Goal: Information Seeking & Learning: Learn about a topic

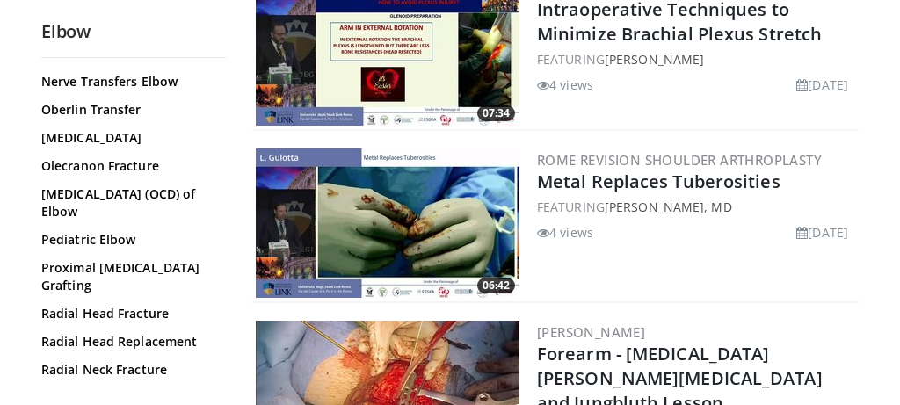
scroll to position [1283, 0]
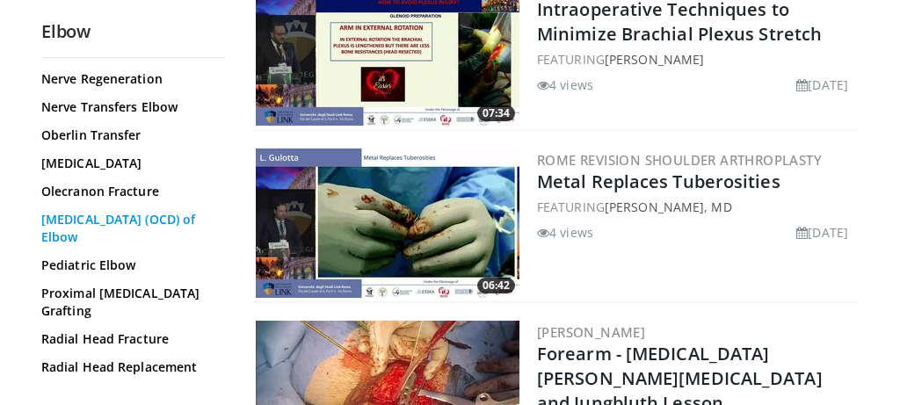
click at [127, 211] on link "Osteochondritis Dissecans (OCD) of Elbow" at bounding box center [129, 228] width 176 height 35
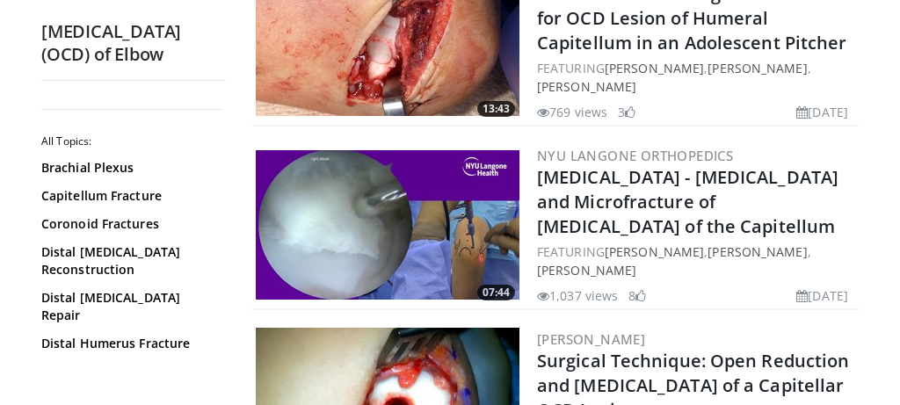
scroll to position [1109, 0]
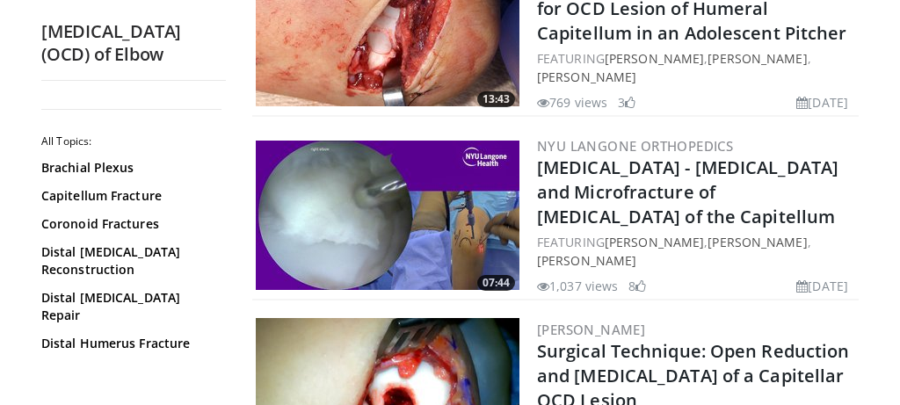
click at [476, 249] on img at bounding box center [388, 215] width 264 height 149
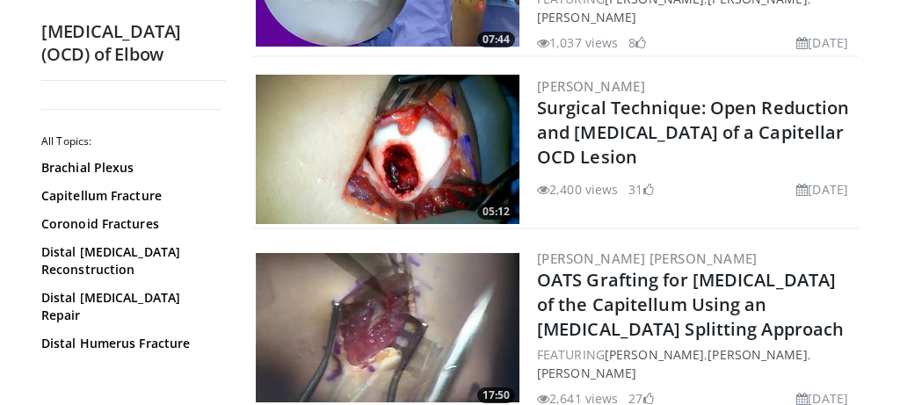
scroll to position [1351, 0]
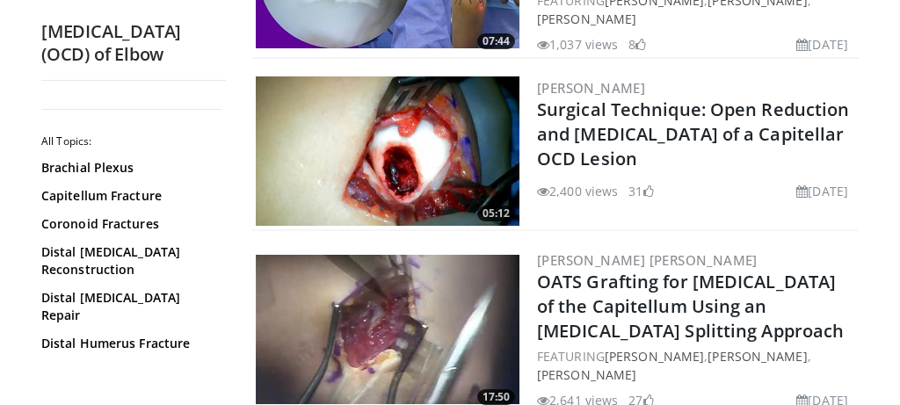
click at [462, 163] on img at bounding box center [388, 150] width 264 height 149
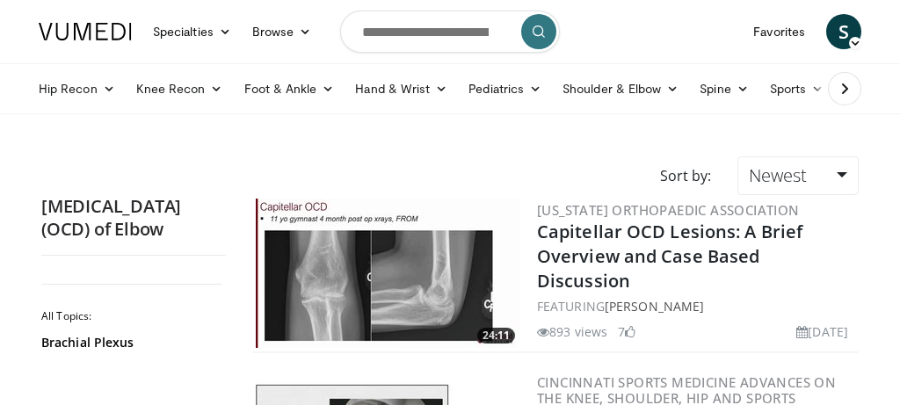
scroll to position [0, 0]
click at [535, 33] on icon "submit" at bounding box center [539, 32] width 14 height 14
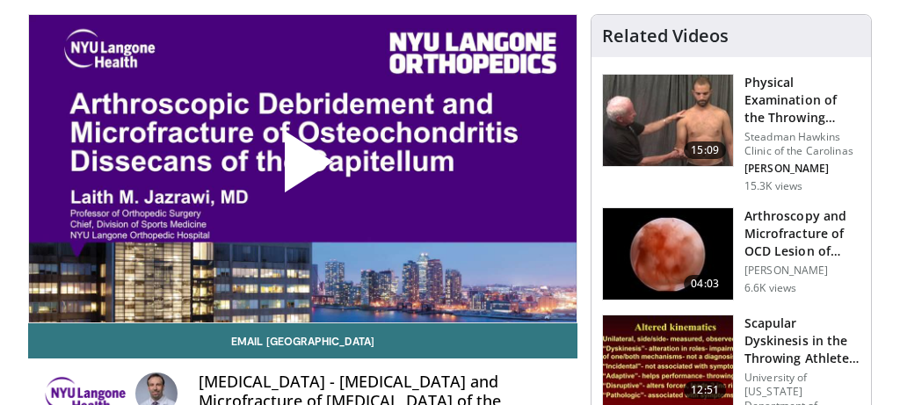
scroll to position [123, 0]
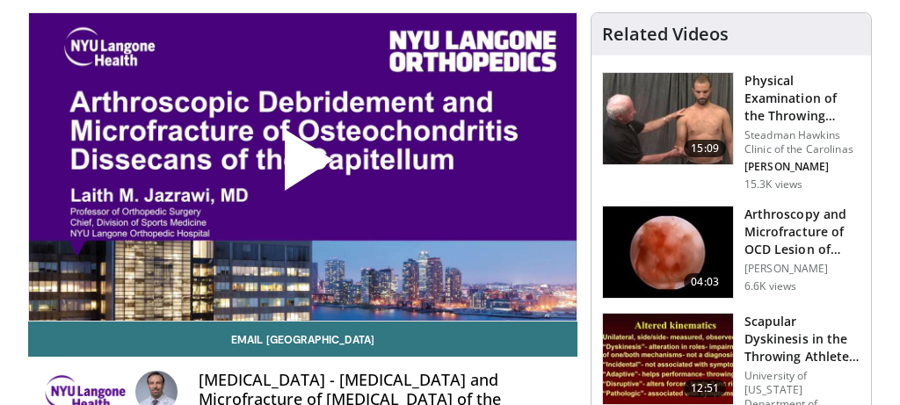
click at [302, 167] on span "Video Player" at bounding box center [302, 167] width 0 height 0
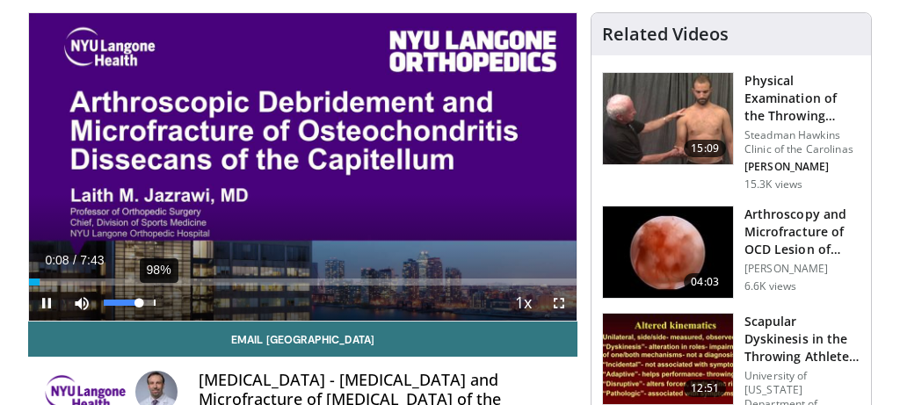
click at [154, 302] on div "10 seconds Tap to unmute" at bounding box center [303, 167] width 548 height 308
click at [47, 305] on span "Video Player" at bounding box center [46, 303] width 35 height 35
click at [151, 302] on div "93%" at bounding box center [152, 303] width 2 height 6
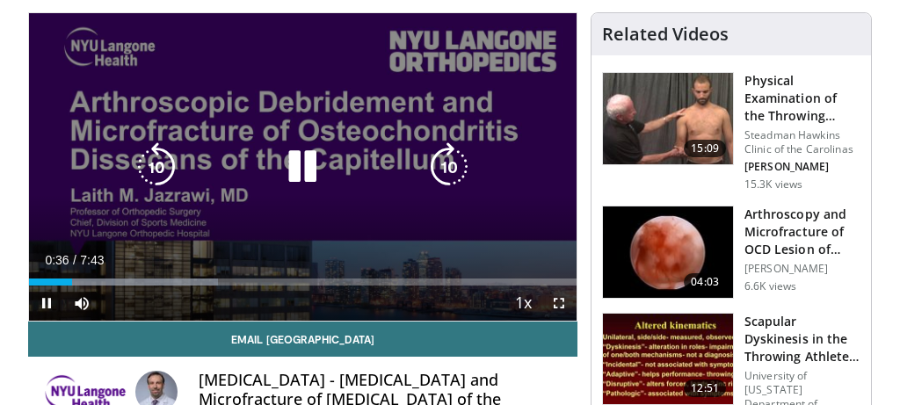
click at [431, 222] on div "10 seconds Tap to unmute" at bounding box center [303, 167] width 548 height 308
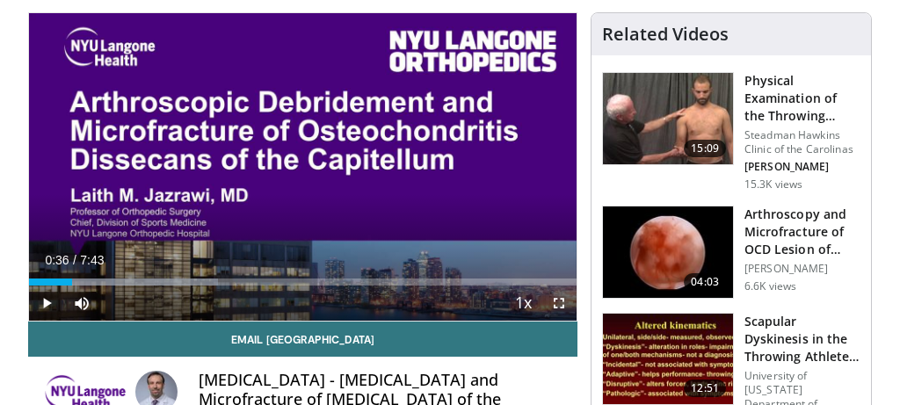
click at [556, 304] on span "Video Player" at bounding box center [559, 303] width 35 height 35
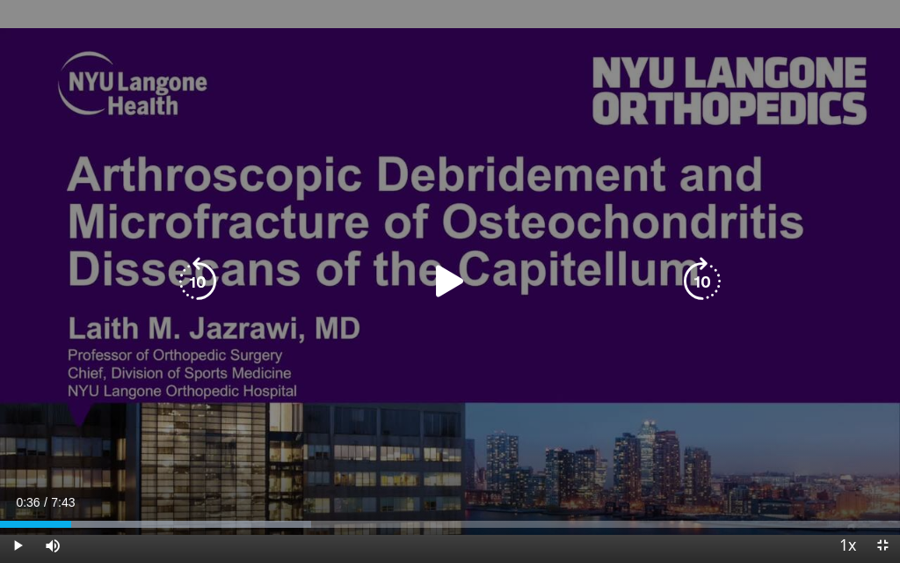
click at [441, 279] on icon "Video Player" at bounding box center [449, 281] width 49 height 49
click at [525, 382] on div "10 seconds Tap to unmute" at bounding box center [450, 281] width 900 height 563
click at [448, 279] on icon "Video Player" at bounding box center [449, 281] width 49 height 49
click at [486, 232] on div "10 seconds Tap to unmute" at bounding box center [450, 281] width 900 height 563
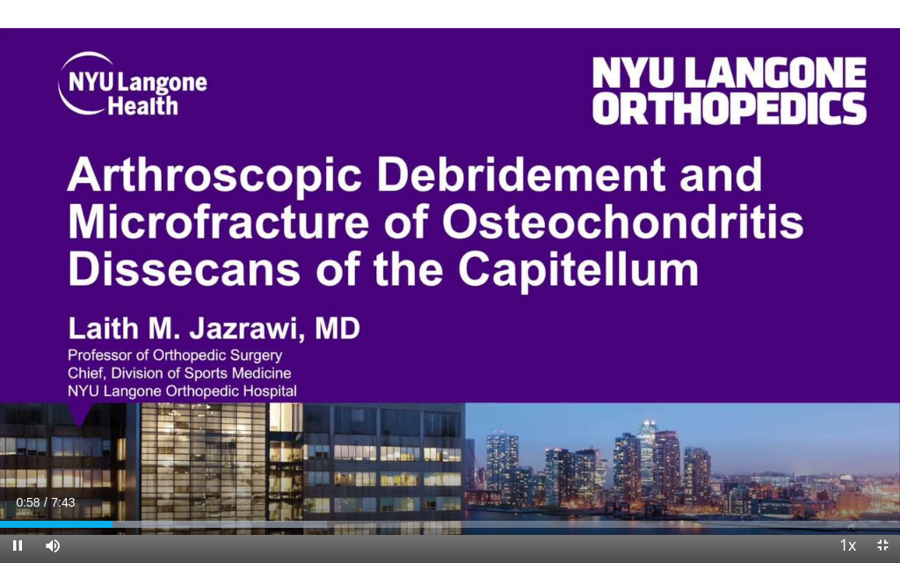
click at [882, 404] on span "Video Player" at bounding box center [882, 544] width 35 height 35
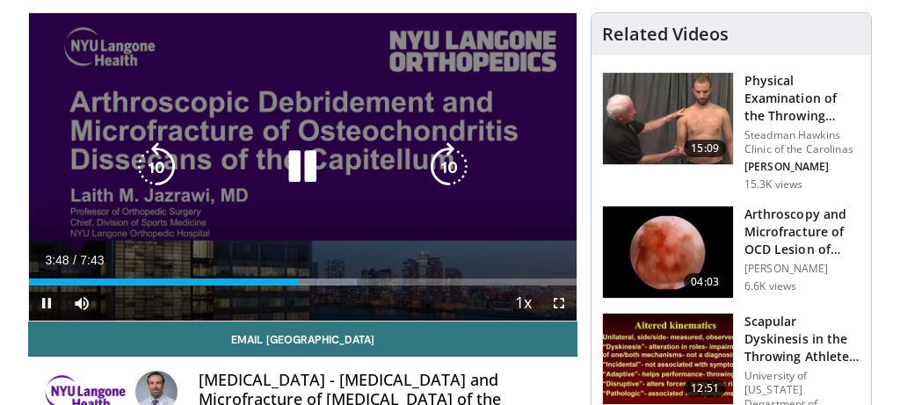
click at [542, 134] on div "10 seconds Tap to unmute" at bounding box center [303, 167] width 548 height 308
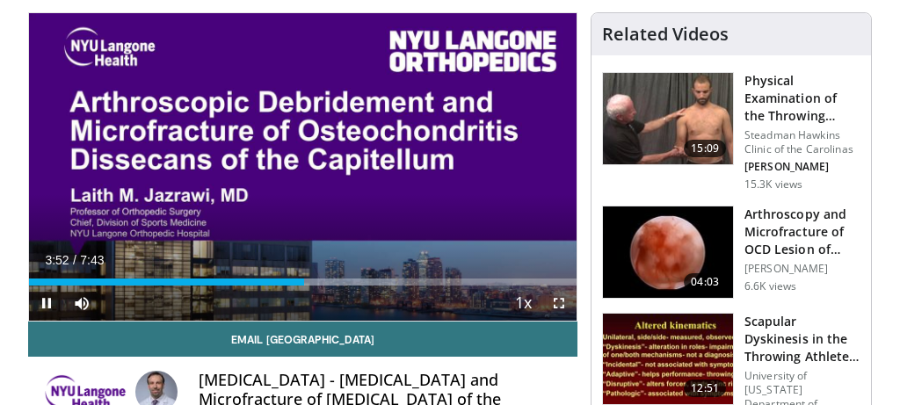
click at [559, 303] on span "Video Player" at bounding box center [559, 303] width 35 height 35
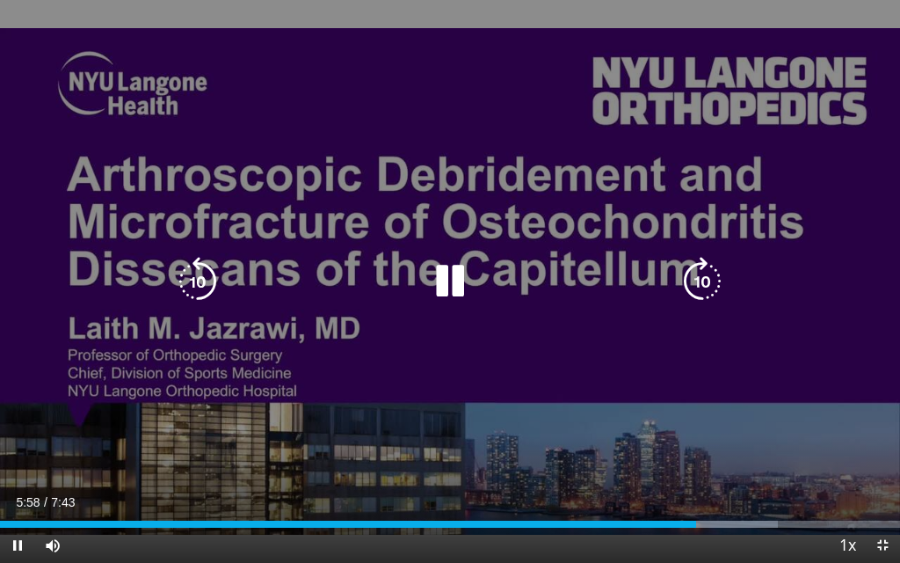
click at [744, 336] on div "10 seconds Tap to unmute" at bounding box center [450, 281] width 900 height 563
click at [767, 289] on div "10 seconds Tap to unmute" at bounding box center [450, 281] width 900 height 563
click at [673, 372] on div "10 seconds Tap to unmute" at bounding box center [450, 281] width 900 height 563
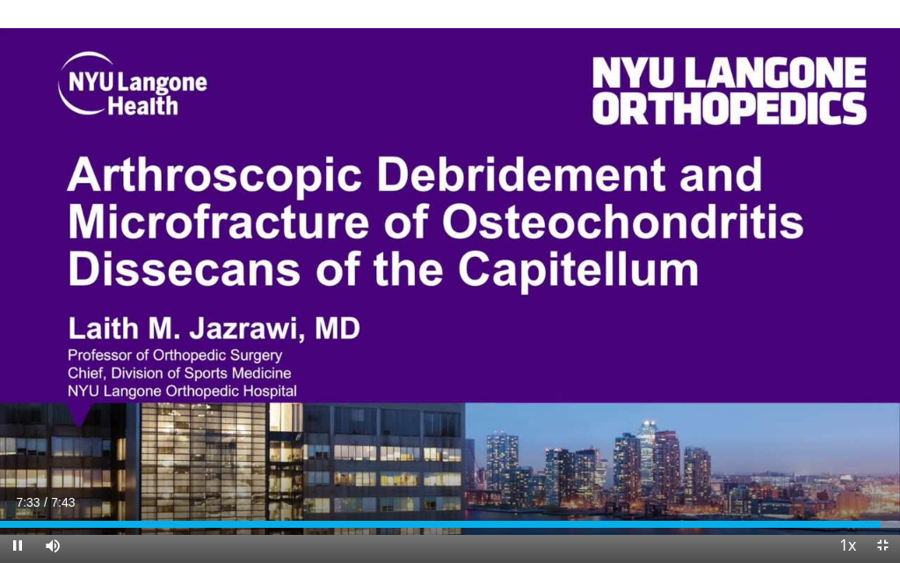
click at [884, 404] on span "Video Player" at bounding box center [882, 544] width 35 height 35
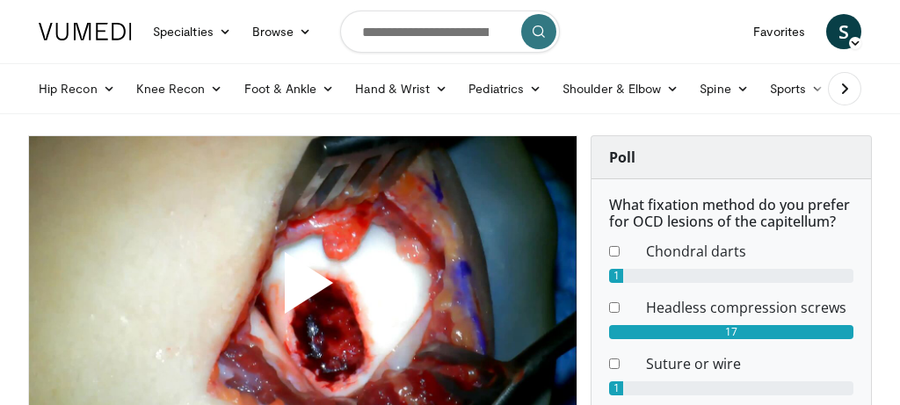
click at [302, 290] on span "Video Player" at bounding box center [302, 290] width 0 height 0
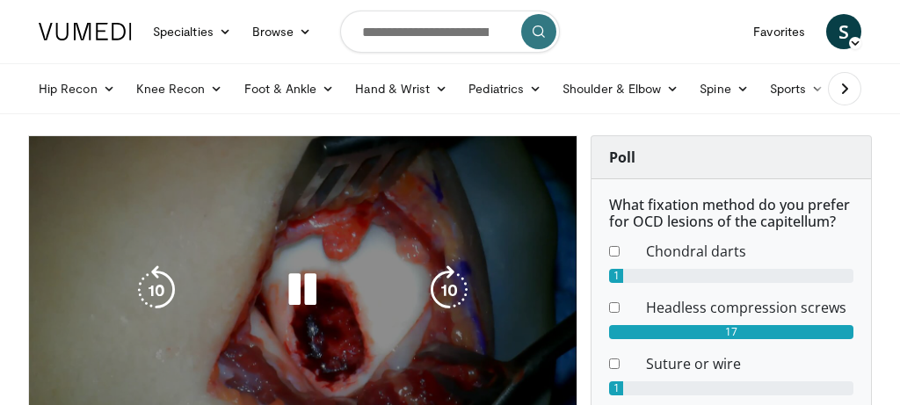
scroll to position [39, 0]
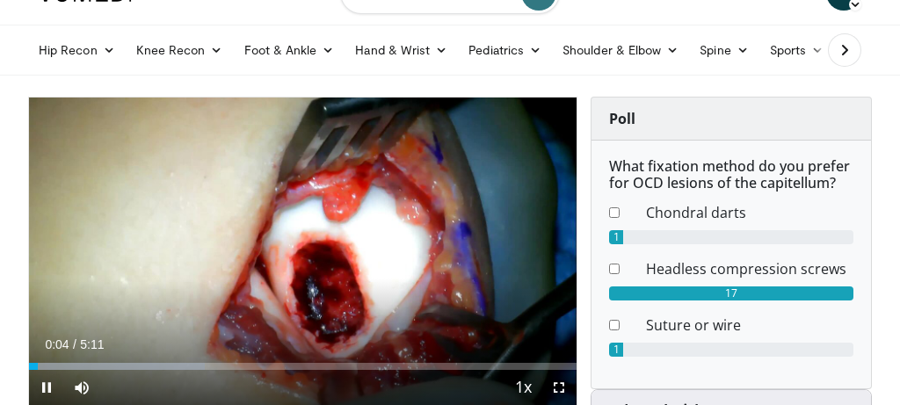
click at [558, 387] on span "Video Player" at bounding box center [559, 387] width 35 height 35
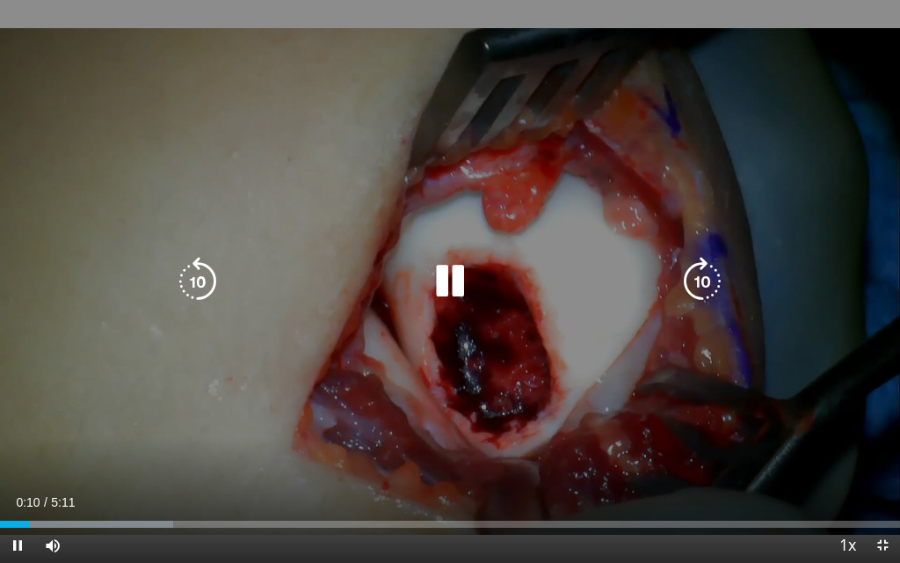
click at [643, 336] on div "10 seconds Tap to unmute" at bounding box center [450, 281] width 900 height 563
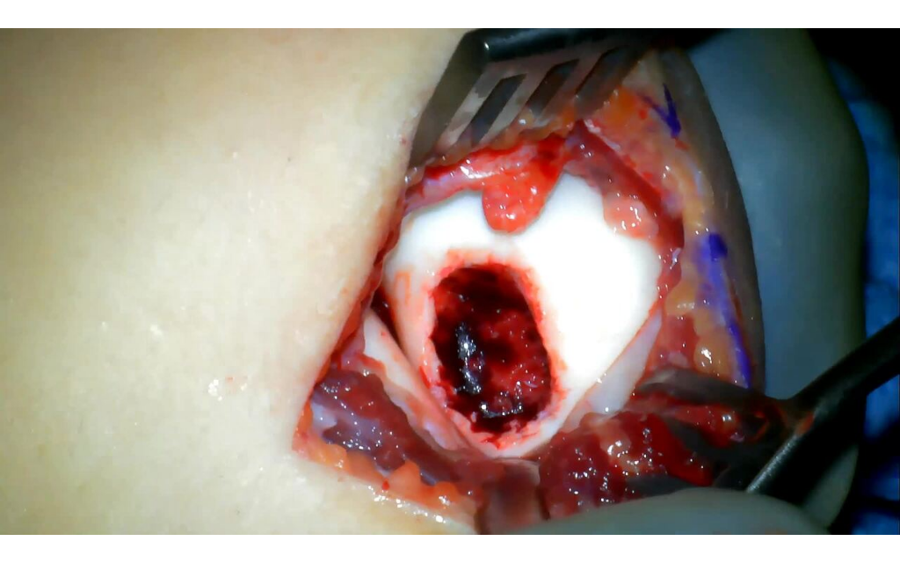
click at [706, 362] on div "10 seconds Tap to unmute" at bounding box center [450, 281] width 900 height 563
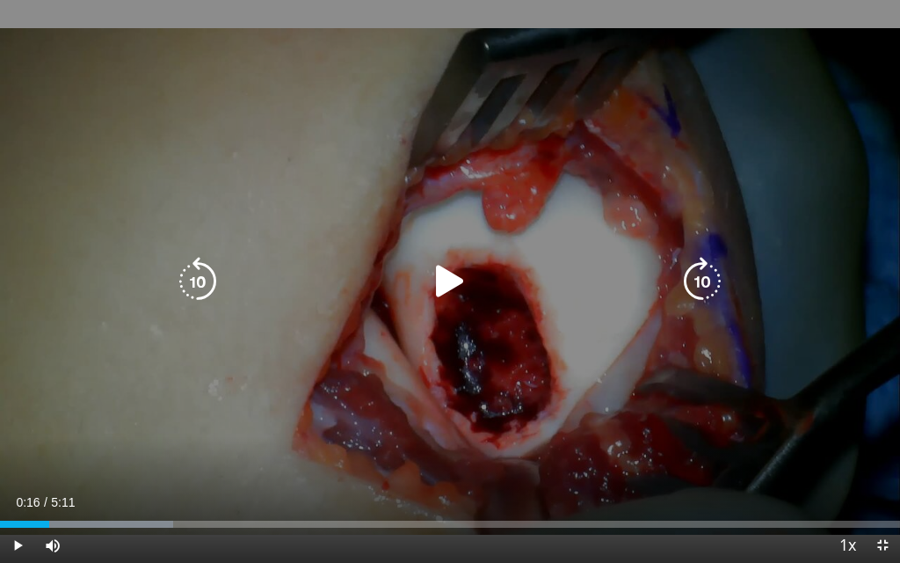
click at [450, 285] on icon "Video Player" at bounding box center [449, 281] width 49 height 49
click at [617, 346] on div "10 seconds Tap to unmute" at bounding box center [450, 281] width 900 height 563
click at [642, 350] on div "10 seconds Tap to unmute" at bounding box center [450, 281] width 900 height 563
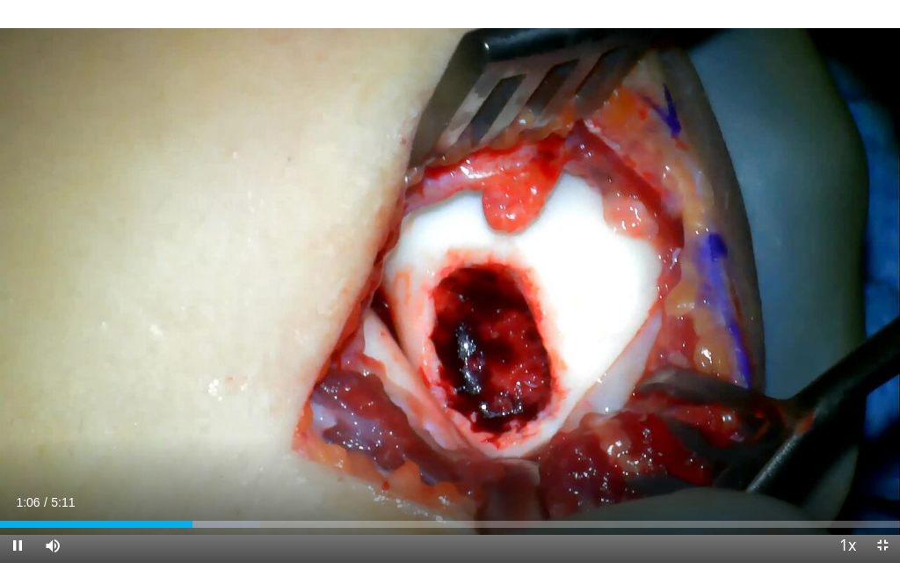
click at [881, 404] on span "Video Player" at bounding box center [882, 544] width 35 height 35
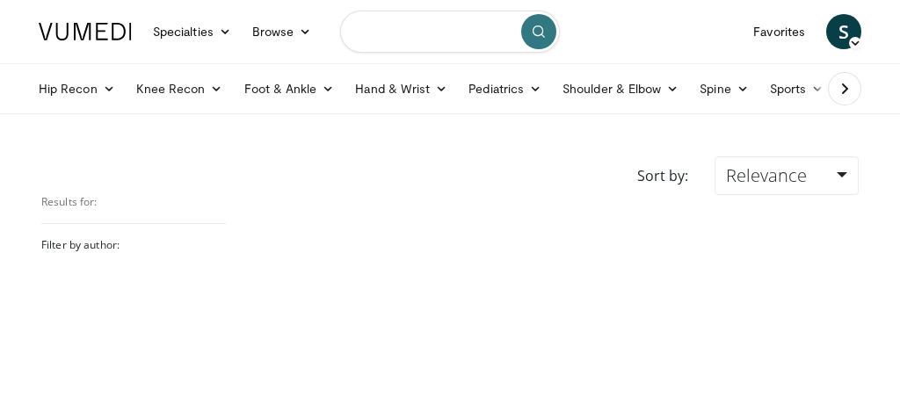
click at [430, 31] on input "Search topics, interventions" at bounding box center [450, 32] width 220 height 42
type input "**********"
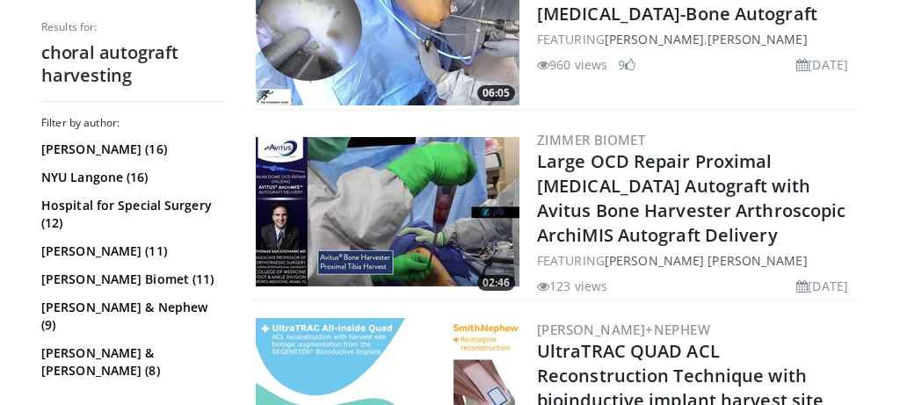
scroll to position [1124, 0]
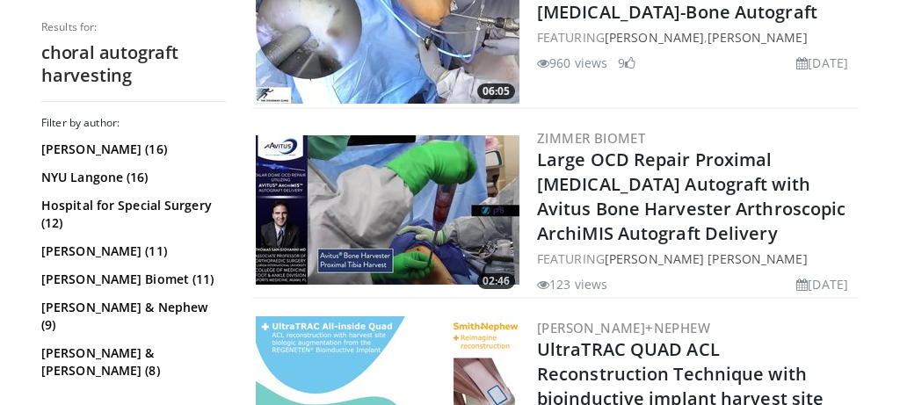
click at [407, 181] on img at bounding box center [388, 209] width 264 height 149
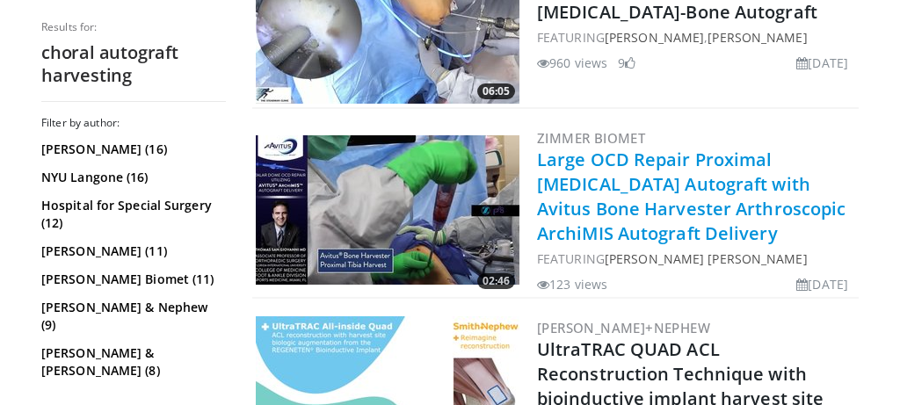
click at [641, 148] on link "Large OCD Repair Proximal Tibia Autograft with Avitus Bone Harvester Arthroscop…" at bounding box center [691, 197] width 309 height 98
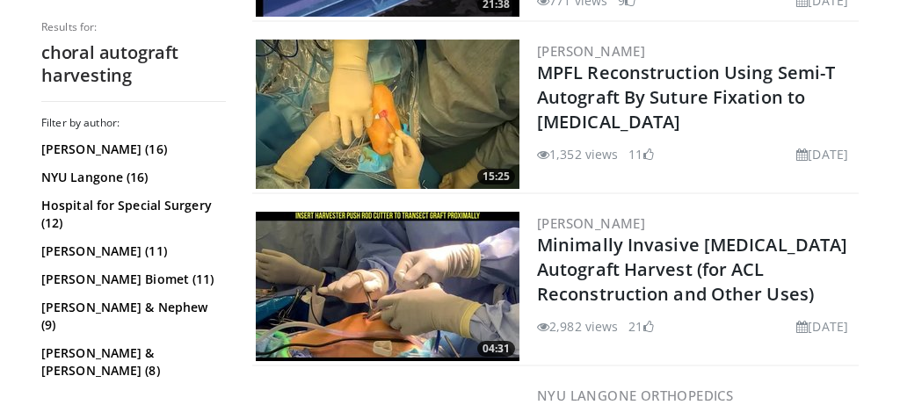
scroll to position [0, 0]
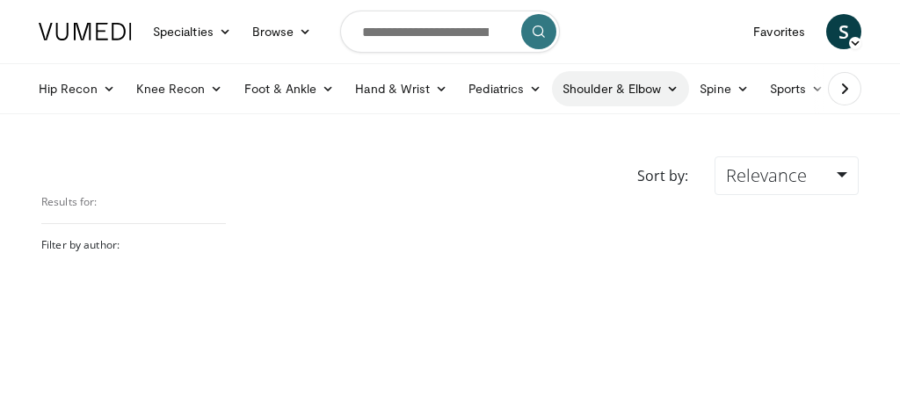
click at [642, 90] on link "Shoulder & Elbow" at bounding box center [620, 88] width 137 height 35
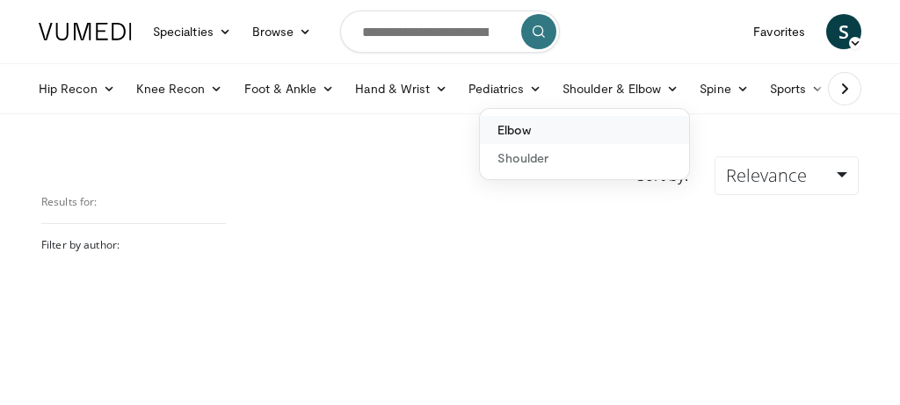
click at [520, 136] on link "Elbow" at bounding box center [584, 130] width 209 height 28
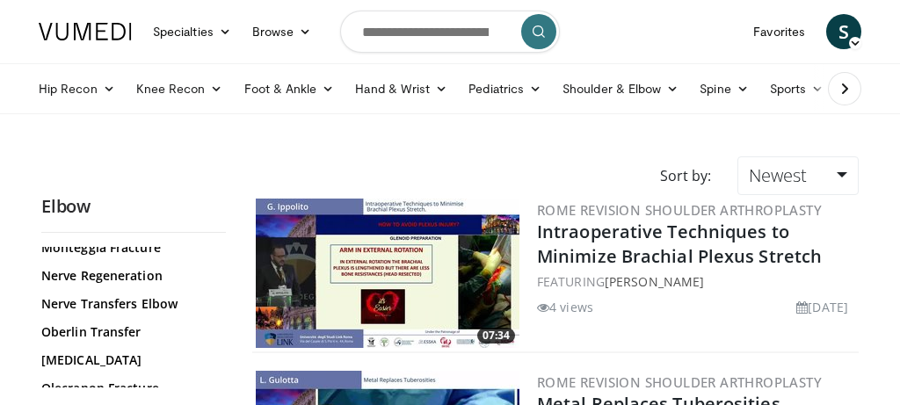
scroll to position [1275, 0]
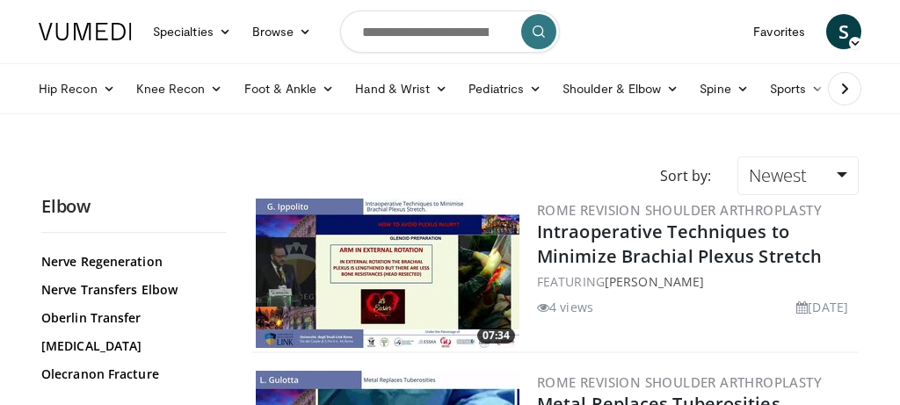
click at [134, 394] on link "Osteochondritis Dissecans (OCD) of Elbow" at bounding box center [129, 411] width 176 height 35
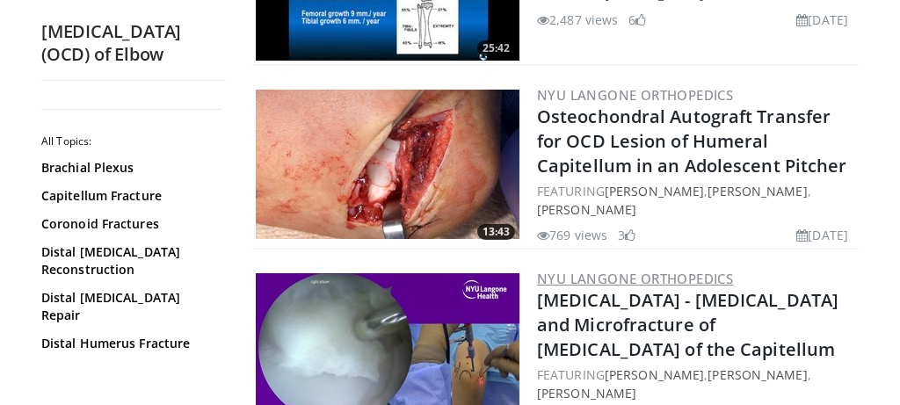
scroll to position [977, 0]
click at [441, 168] on img at bounding box center [388, 164] width 264 height 149
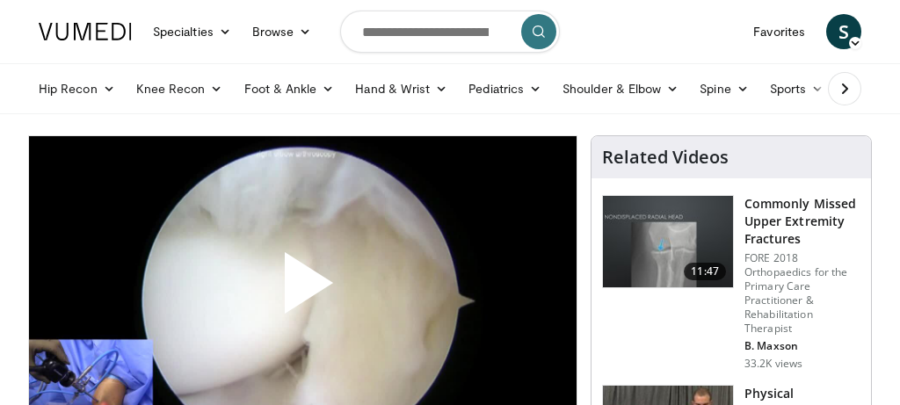
click at [302, 290] on span "Video Player" at bounding box center [302, 290] width 0 height 0
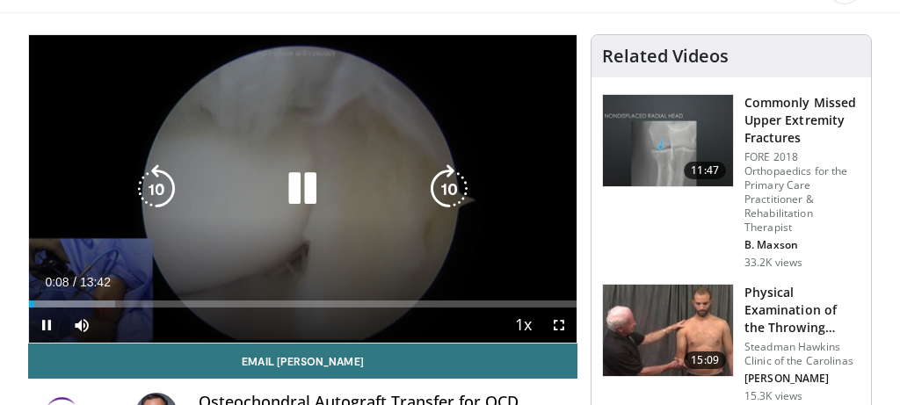
scroll to position [103, 0]
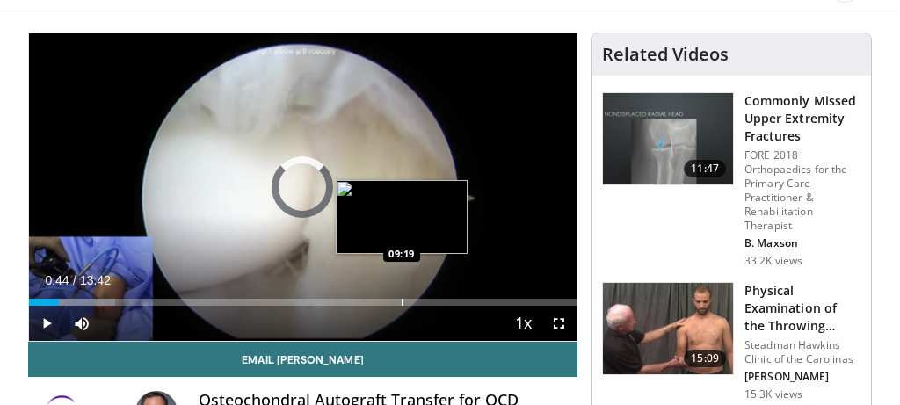
click at [402, 299] on div "Progress Bar" at bounding box center [403, 302] width 2 height 7
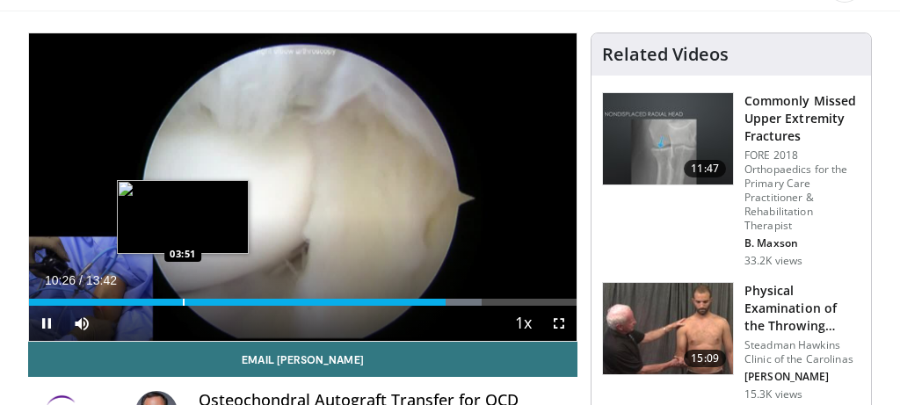
click at [183, 303] on div "Progress Bar" at bounding box center [184, 302] width 2 height 7
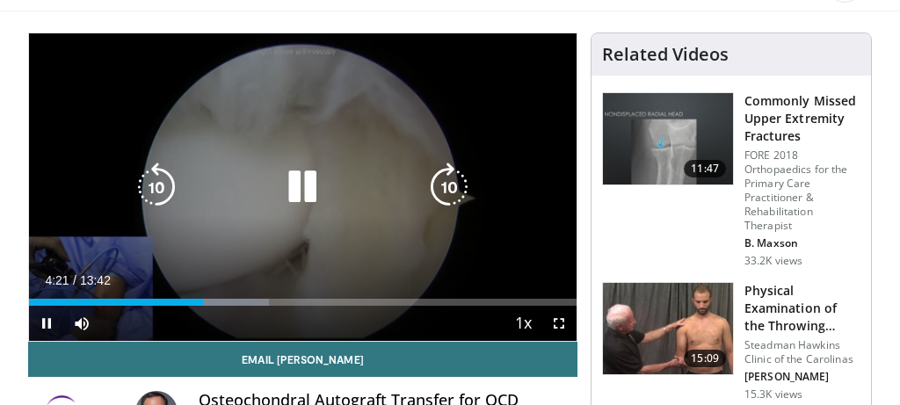
click at [542, 243] on div "10 seconds Tap to unmute" at bounding box center [303, 187] width 548 height 308
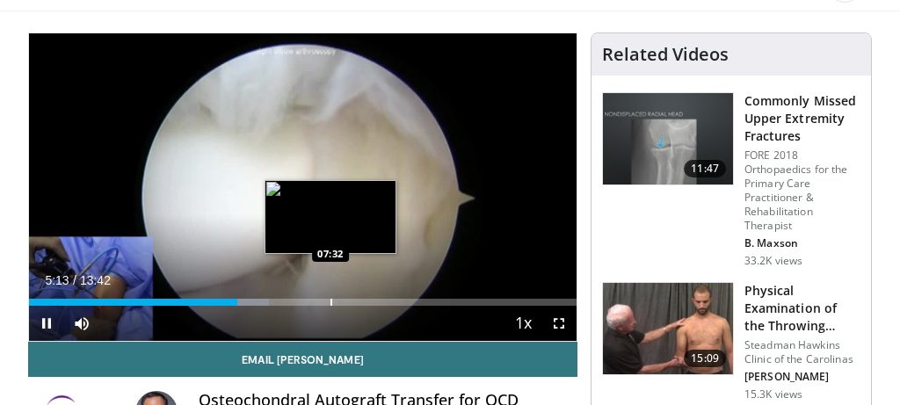
click at [331, 303] on div "Progress Bar" at bounding box center [332, 302] width 2 height 7
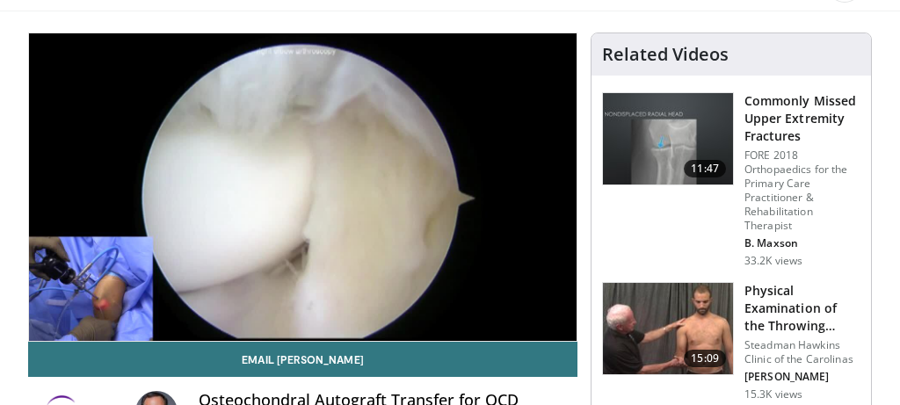
click at [330, 301] on div "10 seconds Tap to unmute" at bounding box center [303, 187] width 548 height 308
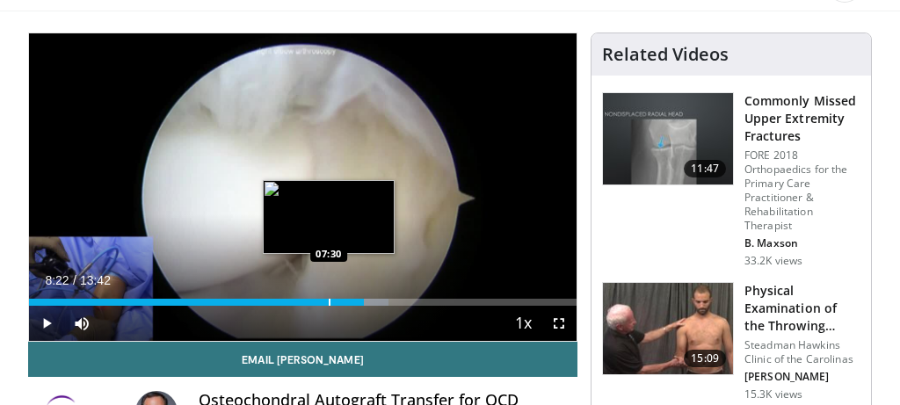
click at [330, 301] on div "Loaded : 65.70% 08:22 07:30" at bounding box center [303, 302] width 548 height 7
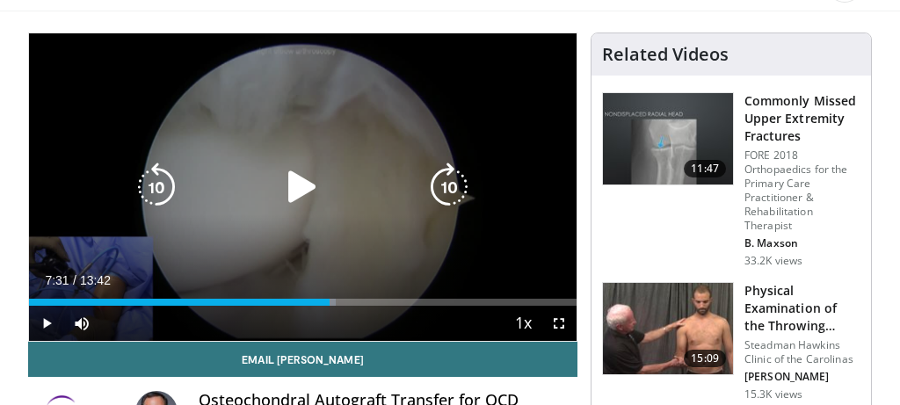
click at [295, 185] on icon "Video Player" at bounding box center [302, 187] width 49 height 49
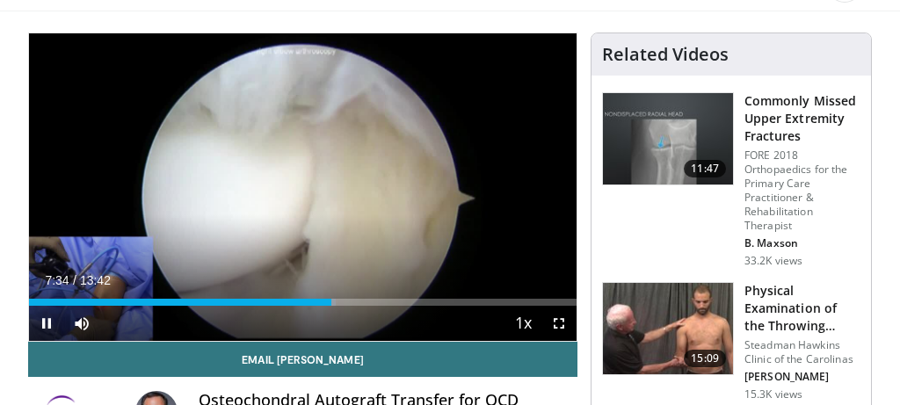
click at [559, 318] on span "Video Player" at bounding box center [559, 323] width 35 height 35
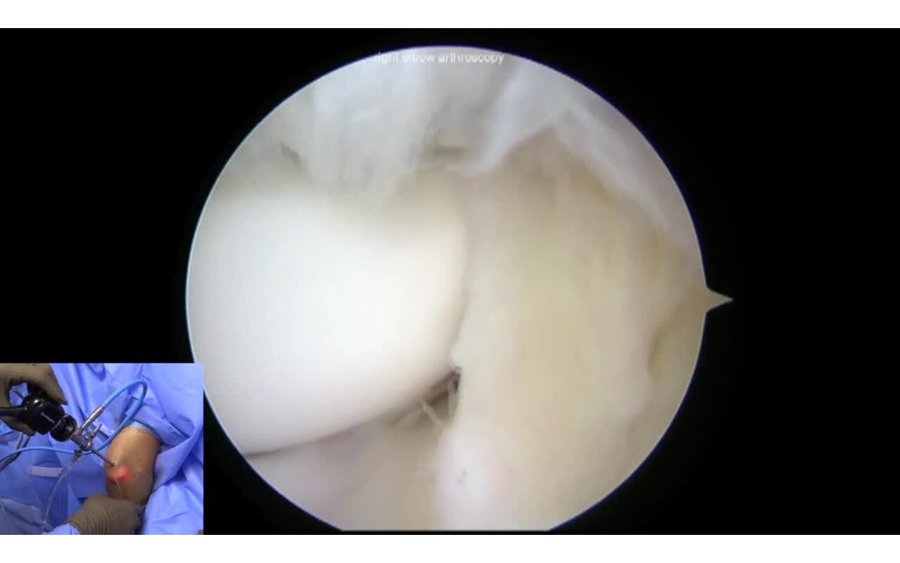
click at [698, 361] on div "10 seconds Tap to unmute" at bounding box center [450, 281] width 900 height 563
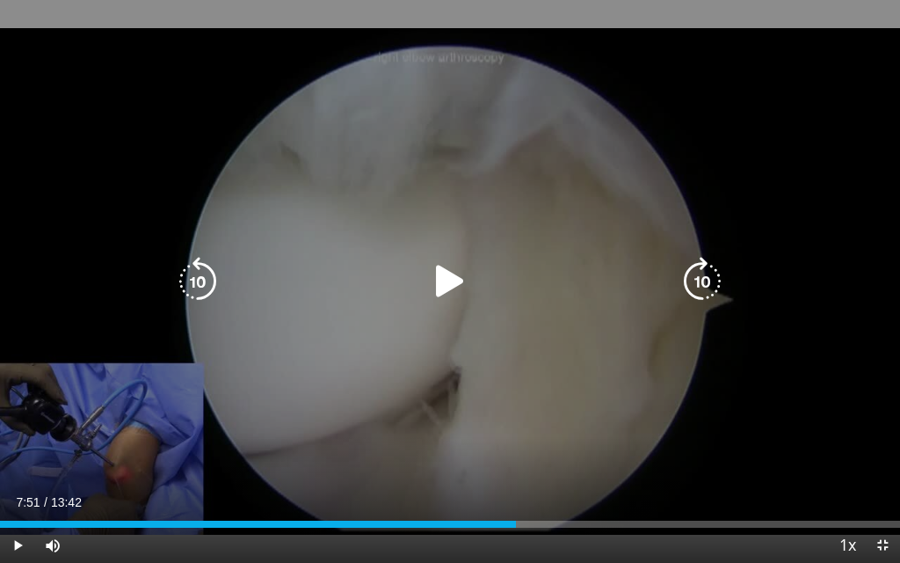
click at [549, 329] on div "10 seconds Tap to unmute" at bounding box center [450, 281] width 900 height 563
click at [651, 317] on div "10 seconds Tap to unmute" at bounding box center [450, 281] width 900 height 563
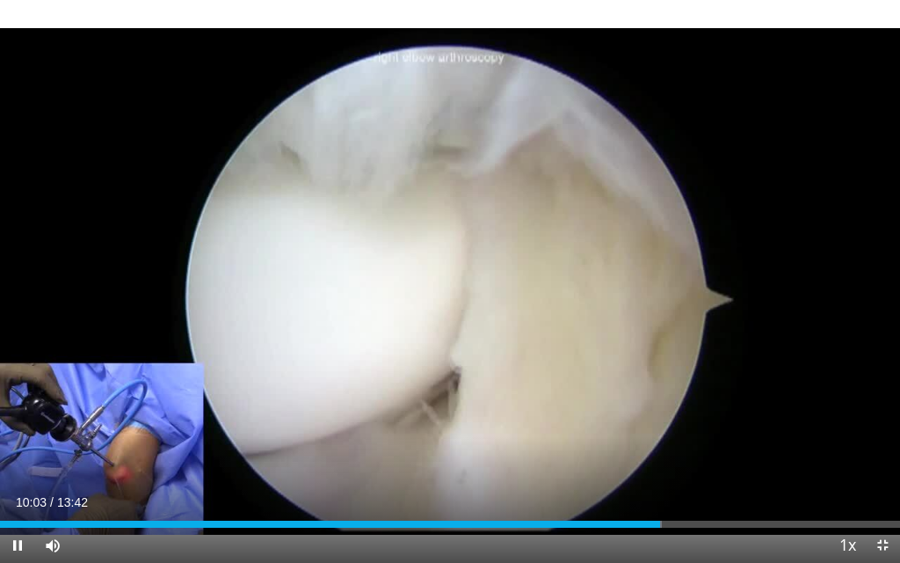
click at [884, 404] on span "Video Player" at bounding box center [882, 544] width 35 height 35
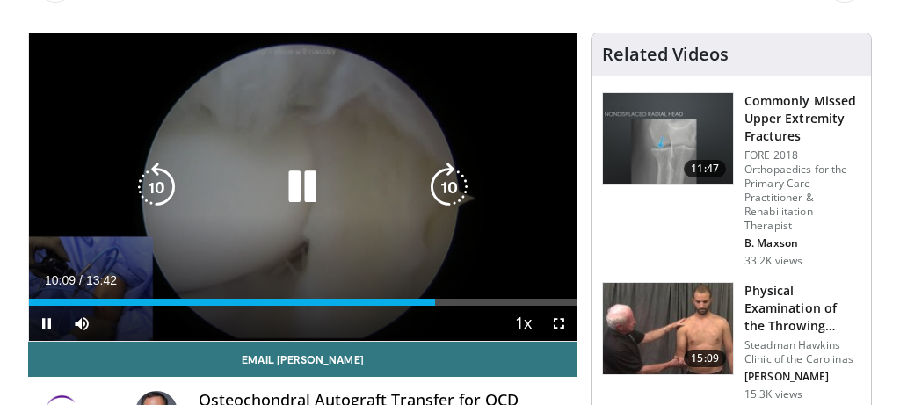
click at [520, 72] on div "10 seconds Tap to unmute" at bounding box center [303, 187] width 548 height 308
